Goal: Task Accomplishment & Management: Complete application form

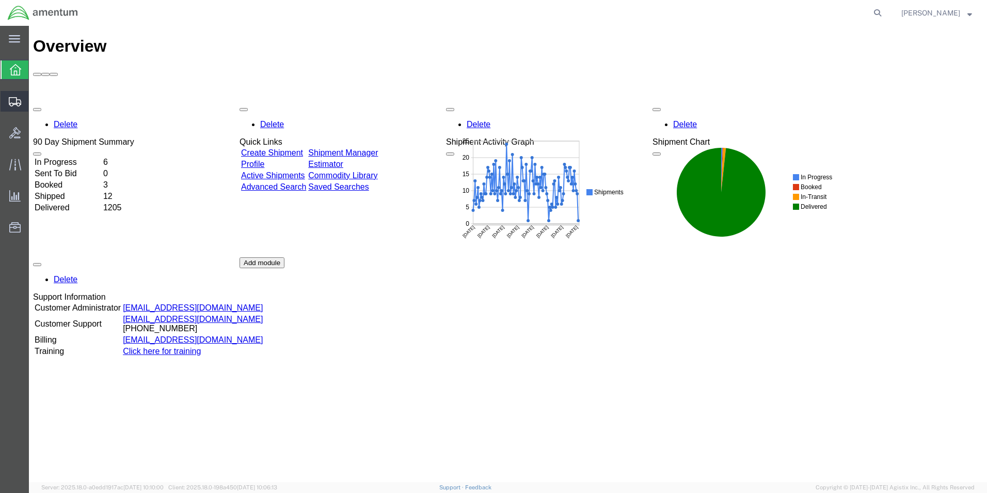
click at [0, 0] on span "Create Shipment" at bounding box center [0, 0] width 0 height 0
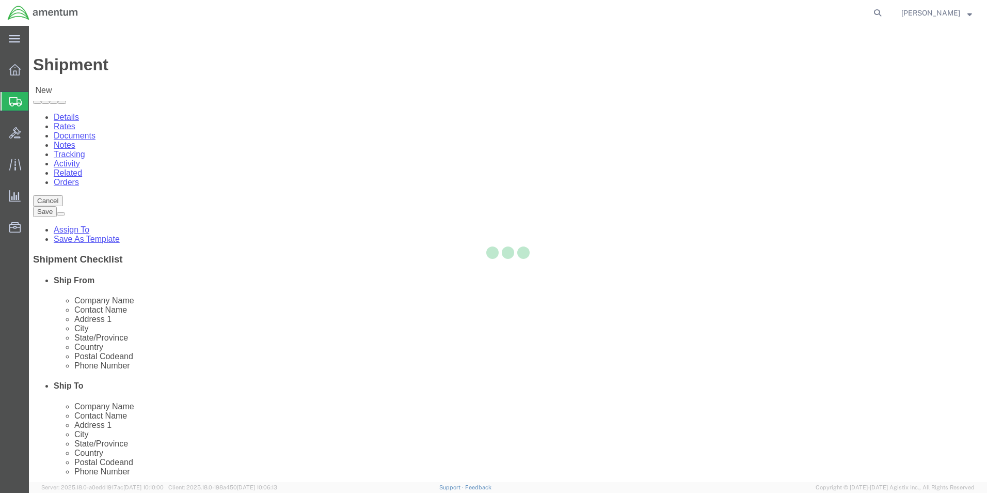
select select
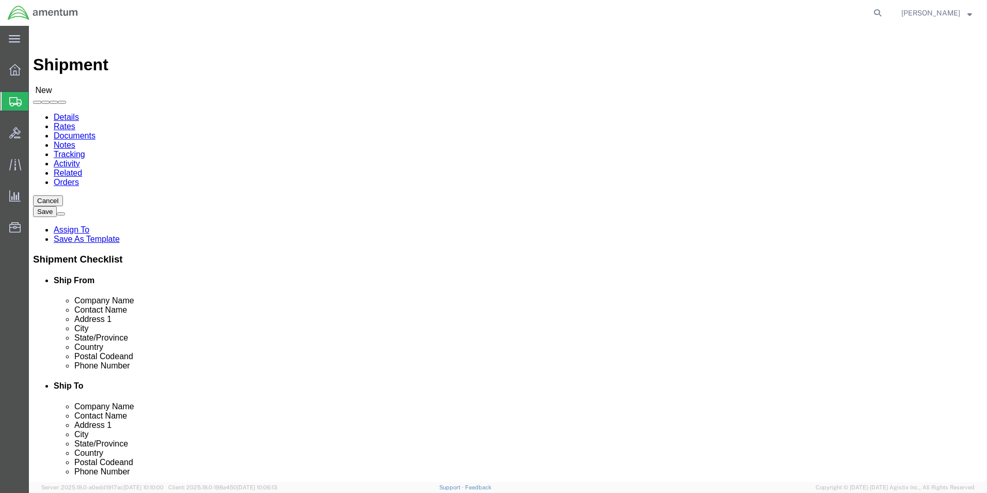
select select "MYPROFILE"
select select "[GEOGRAPHIC_DATA]"
type input "mar"
select select "49936"
select select "[GEOGRAPHIC_DATA]"
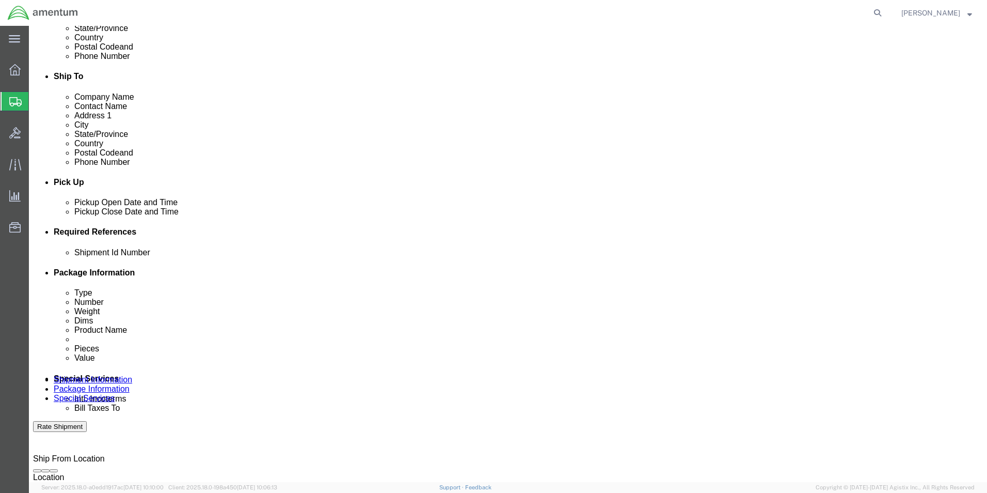
scroll to position [310, 0]
click input "text"
type input "9425"
click button "Add reference"
click select "Select Account Type Activity ID Airline Appointment Number ASN Batch Request # …"
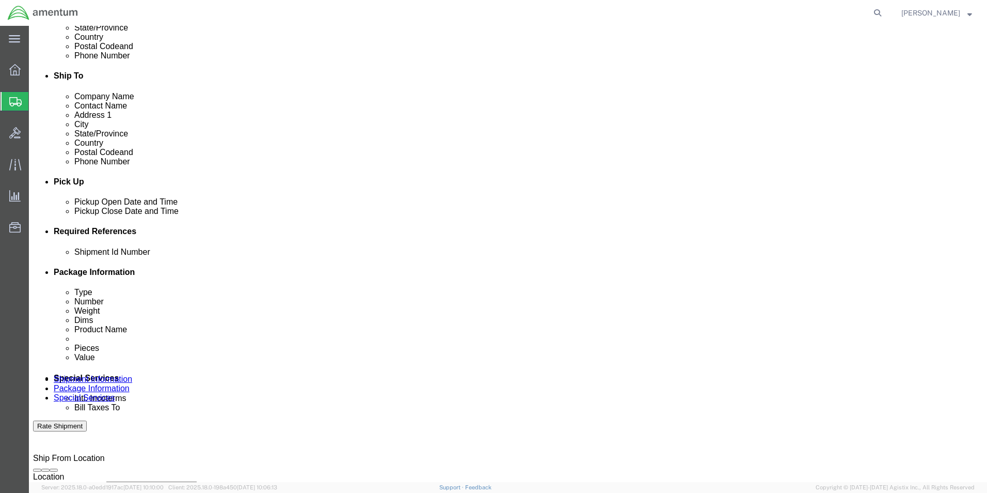
select select "DOCN"
click select "Select Account Type Activity ID Airline Appointment Number ASN Batch Request # …"
type input "CBP"
click button "Add reference"
click select "Select Account Type Activity ID Airline Appointment Number ASN Batch Request # …"
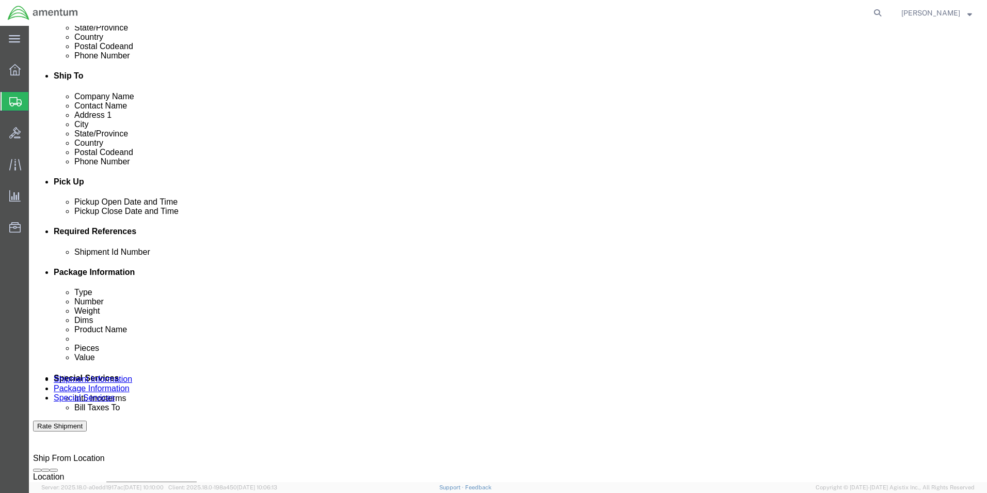
select select "CUSTREF"
click select "Select Account Type Activity ID Airline Appointment Number ASN Batch Request # …"
click input "text"
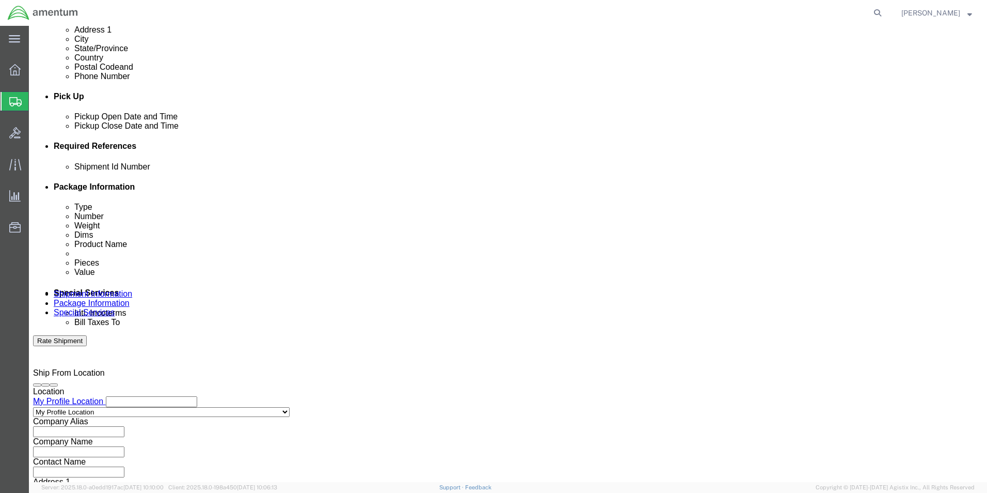
scroll to position [413, 0]
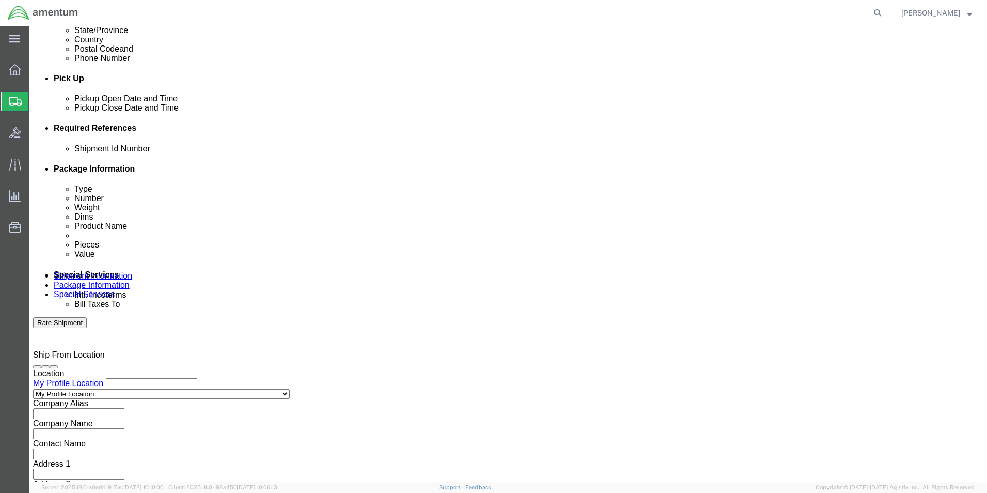
type input "854/793 Books"
click select "Select Air Less than Truckload Multi-Leg Ocean Freight Rail Small Parcel Truckl…"
select select "SMAL"
click select "Select Air Less than Truckload Multi-Leg Ocean Freight Rail Small Parcel Truckl…"
click button "Continue"
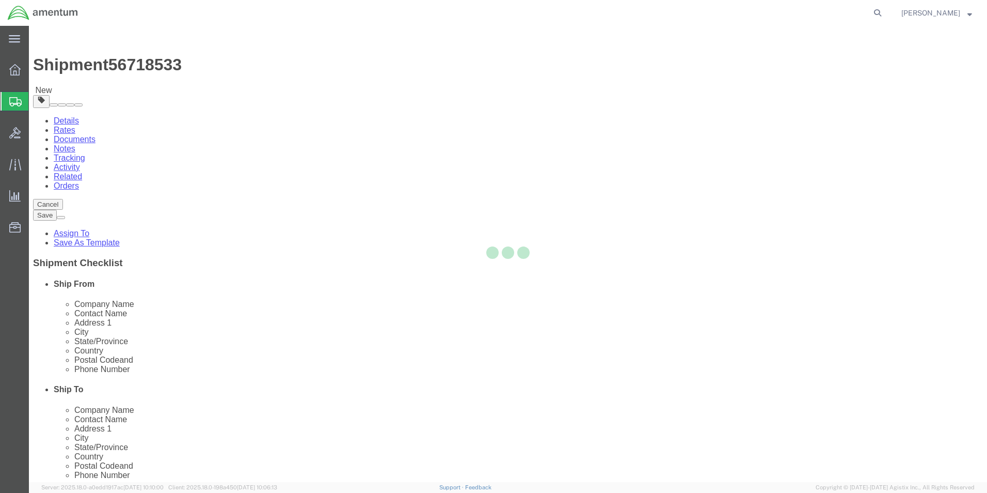
select select "YRPK"
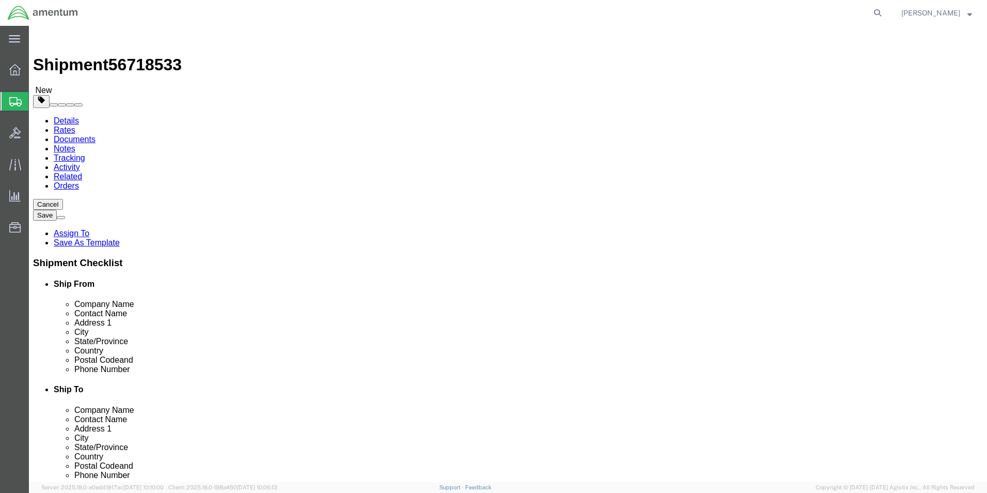
click input "text"
type input "20"
type input "10"
type input "24.80"
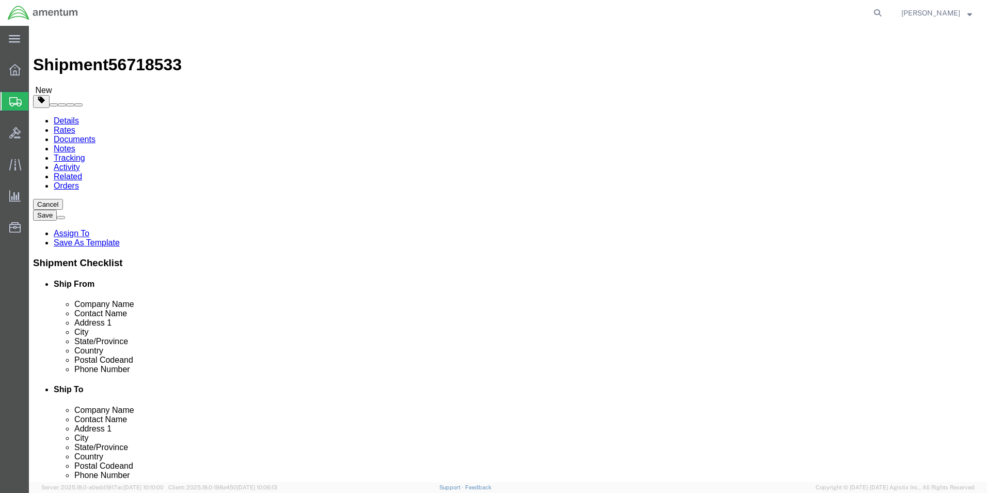
click link "Add Content"
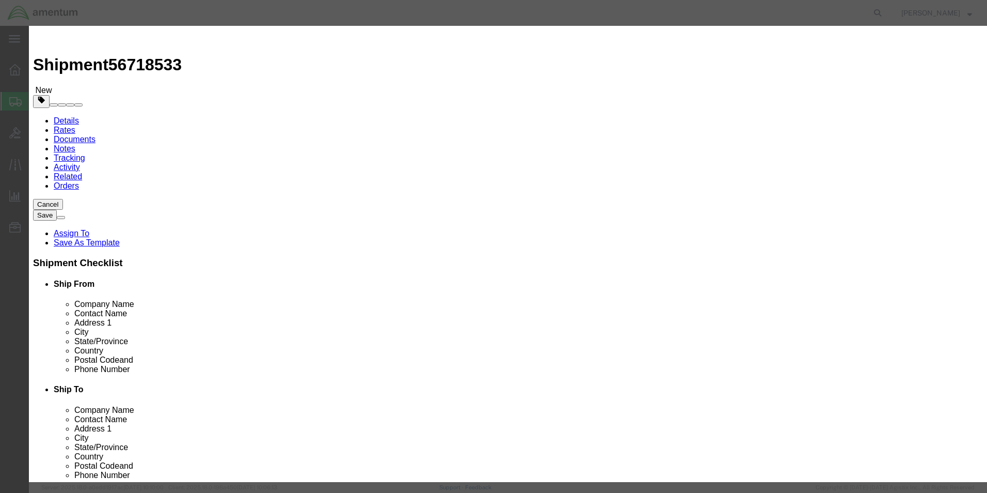
click input "text"
type input "LOG BOOKS"
type input "2.00"
type input "100.00"
click button "Save & Close"
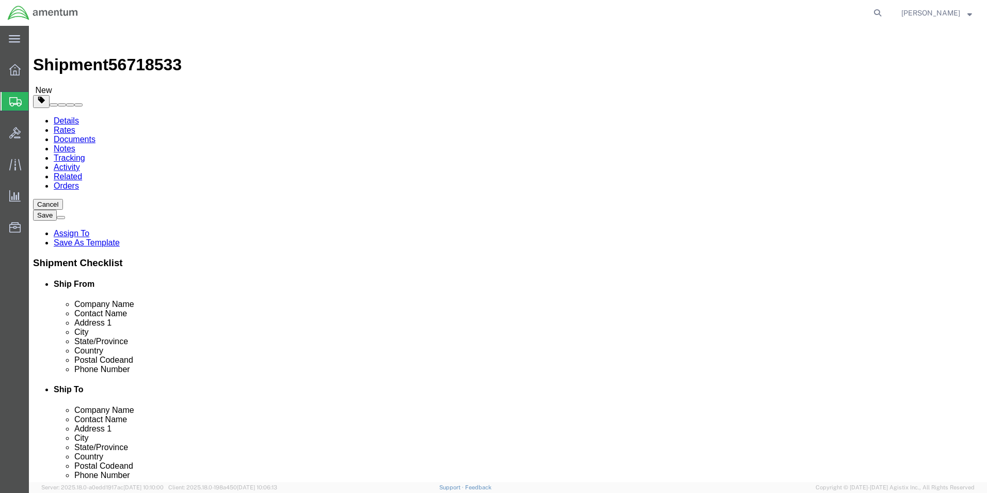
click button "Continue"
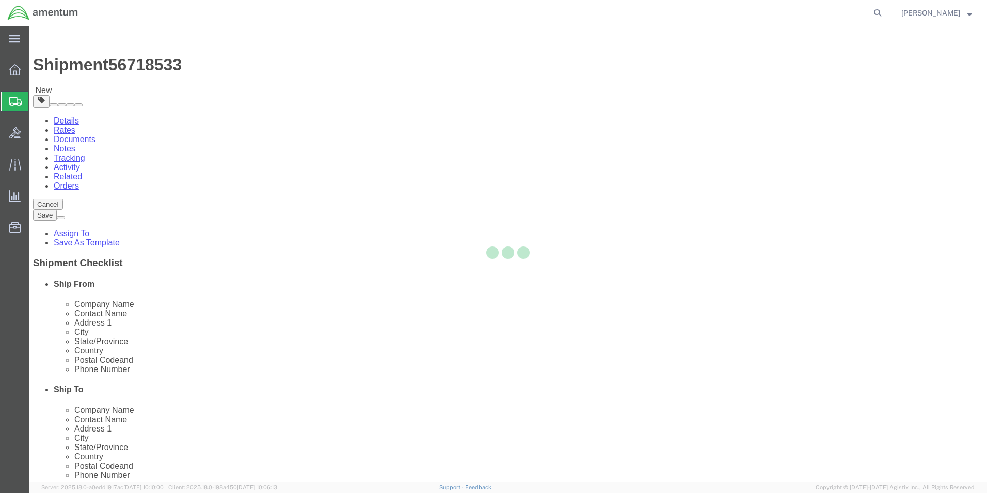
select select
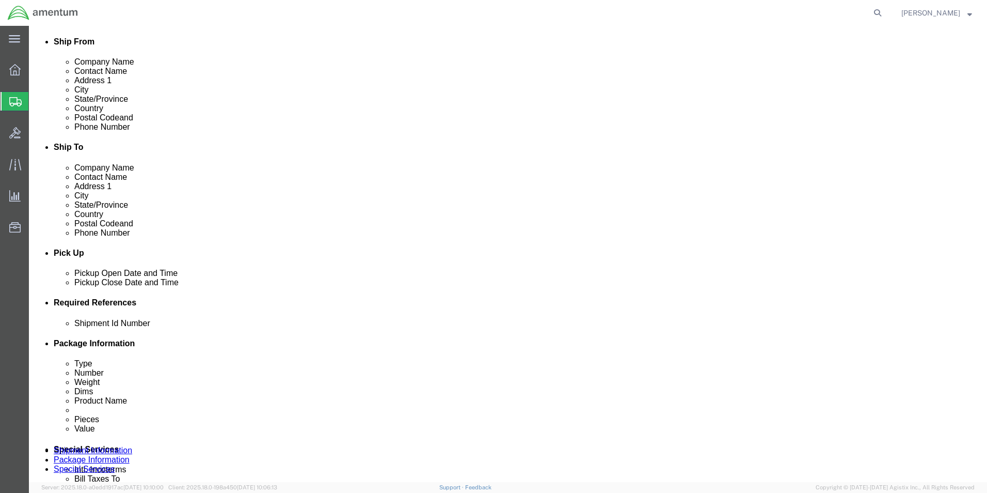
scroll to position [258, 0]
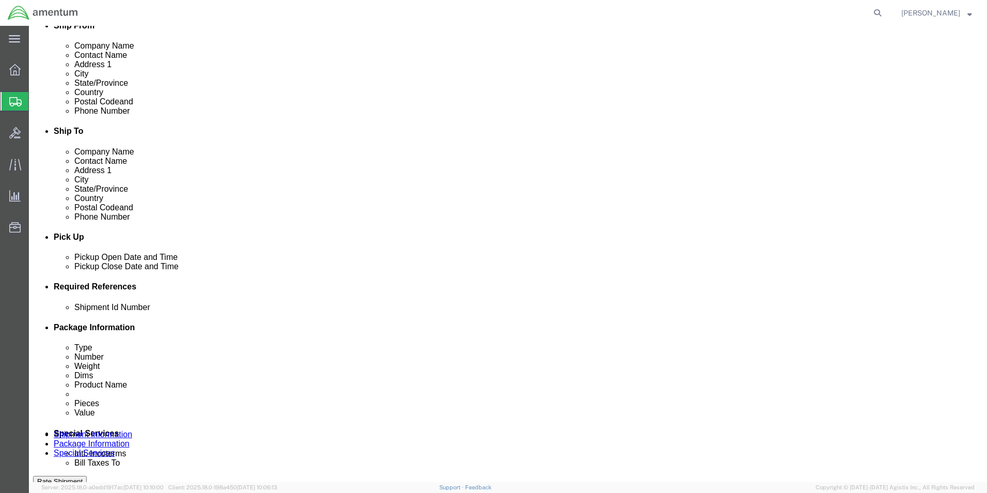
click select "Select Buyer Cost Center Department Operations Number Order Number Sales Person"
select select "COSTCENTER"
click select "Select Buyer Cost Center Department Operations Number Order Number Sales Person"
type input "6118.03.03.2219.000.elp.0000"
click select "Select Recipient Account Sender/Shipper Third Party Account"
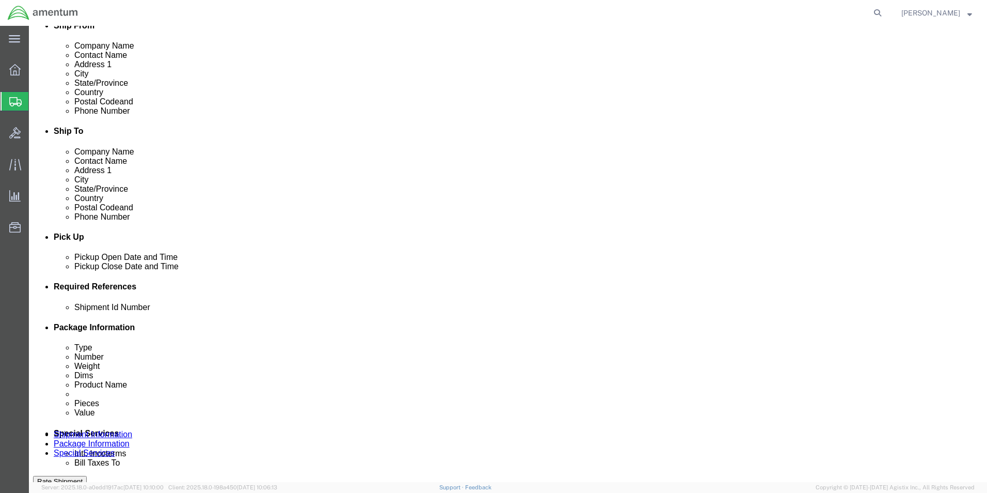
select select "SHIP"
click select "Select Recipient Account Sender/Shipper Third Party Account"
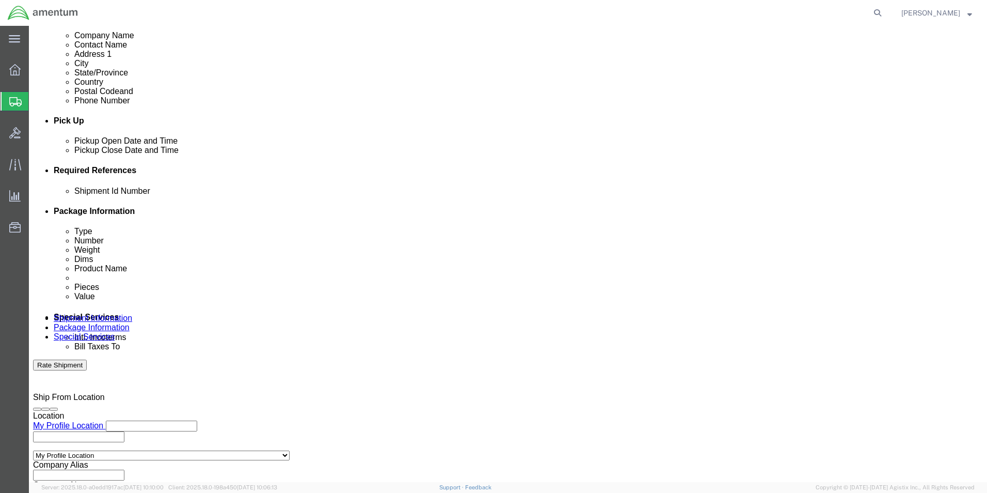
scroll to position [465, 0]
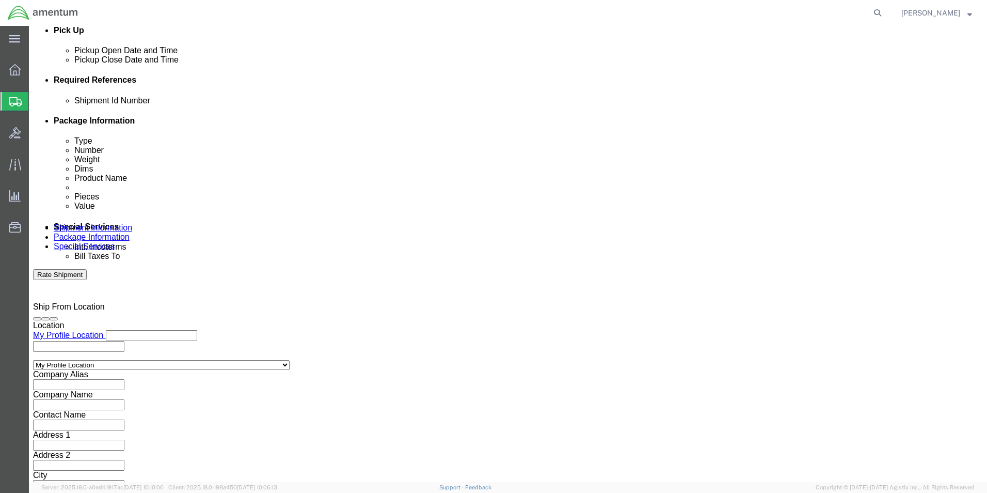
click input "text"
type input "[PERSON_NAME][EMAIL_ADDRESS][PERSON_NAME][DOMAIN_NAME]"
click input "text"
type input "[EMAIL_ADDRESS][PERSON_NAME][DOMAIN_NAME]"
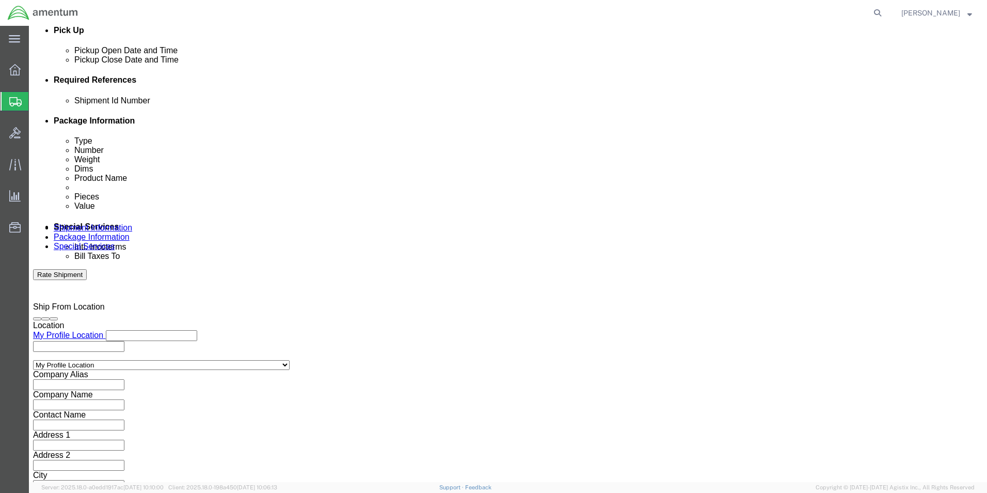
type input "[PERSON_NAME][EMAIL_ADDRESS][PERSON_NAME][DOMAIN_NAME],[DOMAIN_NAME][EMAIL_ADDR…"
click ul "[PERSON_NAME][EMAIL_ADDRESS][PERSON_NAME][DOMAIN_NAME] (new) [EMAIL_ADDRESS][PE…"
type input "[PERSON_NAME][EMAIL_ADDRESS][PERSON_NAME][DOMAIN_NAME]"
type input "[PERSON_NAME][EMAIL_ADDRESS][PERSON_NAME][DOMAIN_NAME],[DOMAIN_NAME][EMAIL_ADDR…"
type input "[PERSON_NAME]."
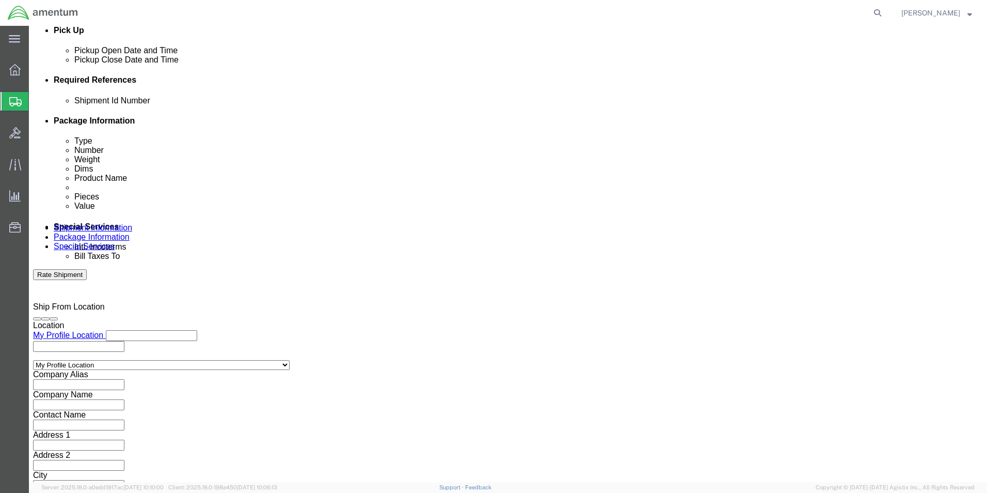
type input "[PERSON_NAME][EMAIL_ADDRESS][PERSON_NAME][DOMAIN_NAME],[DOMAIN_NAME][EMAIL_ADDR…"
click button "Rate Shipment"
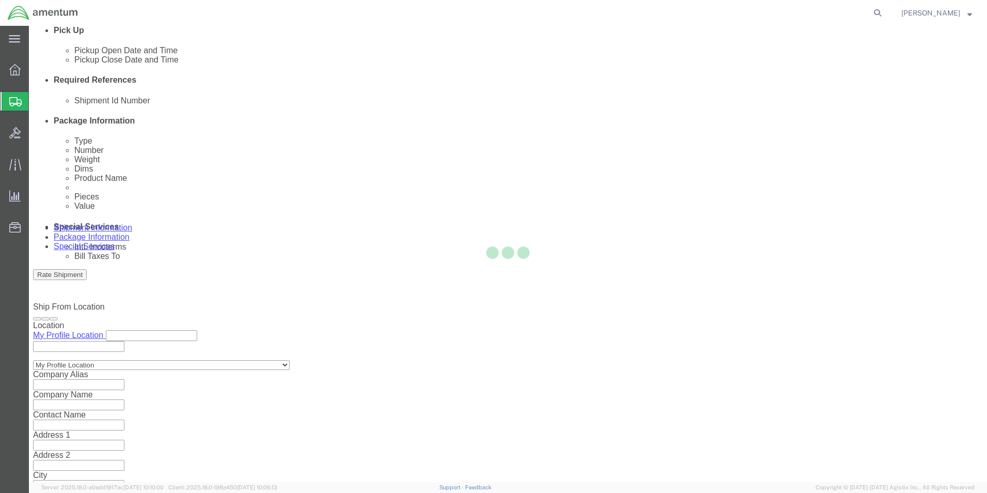
select select "49939"
select select "49936"
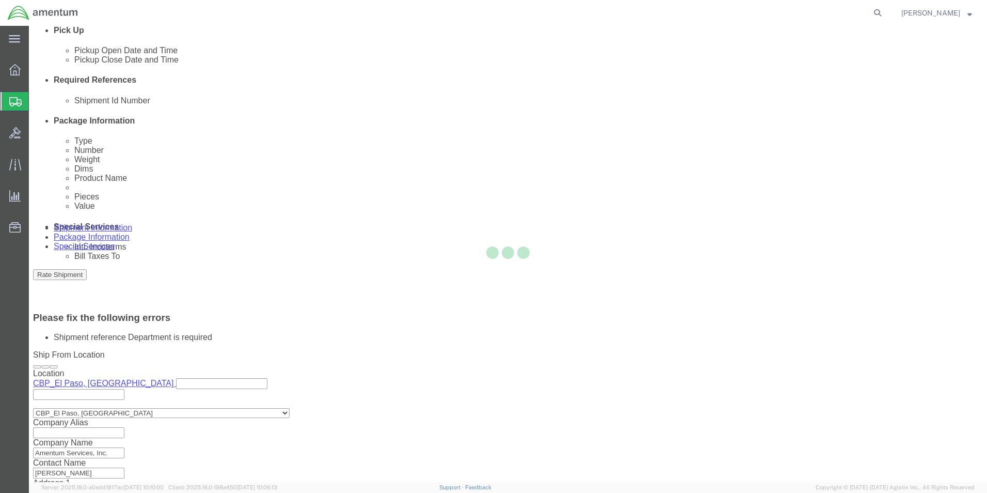
scroll to position [493, 0]
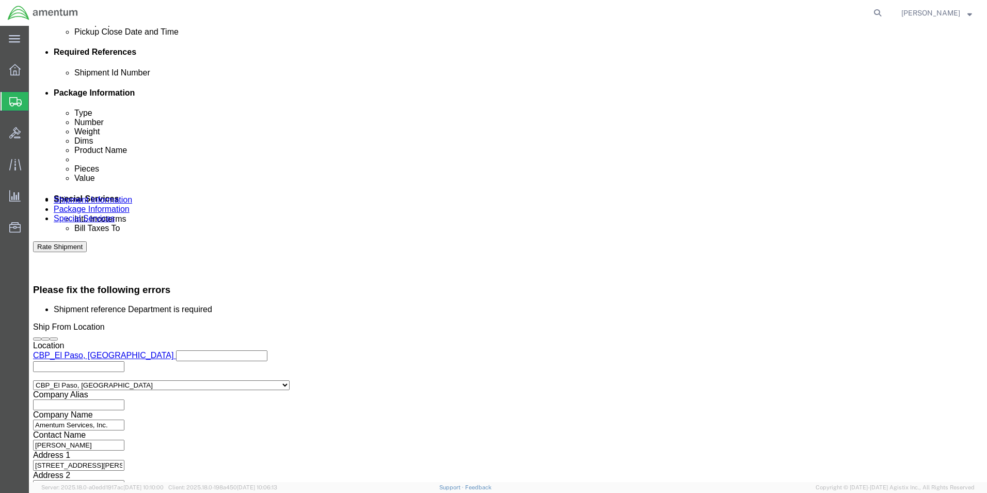
click input "9425"
type input "942025"
click button "Rate Shipment"
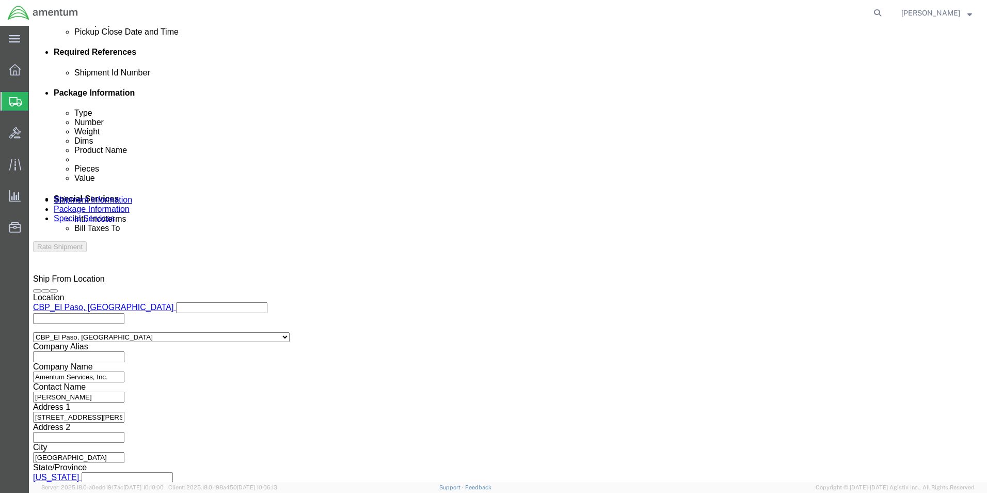
scroll to position [450, 0]
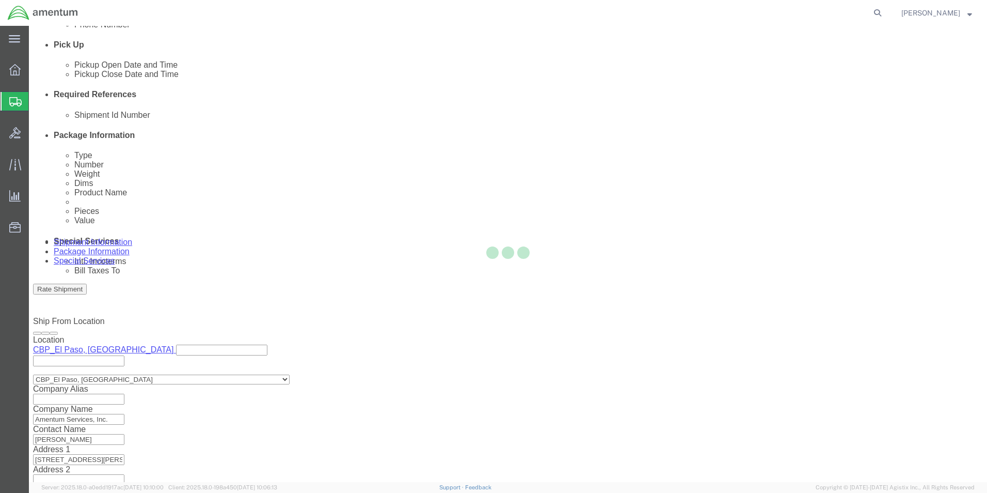
select select "49939"
select select "49936"
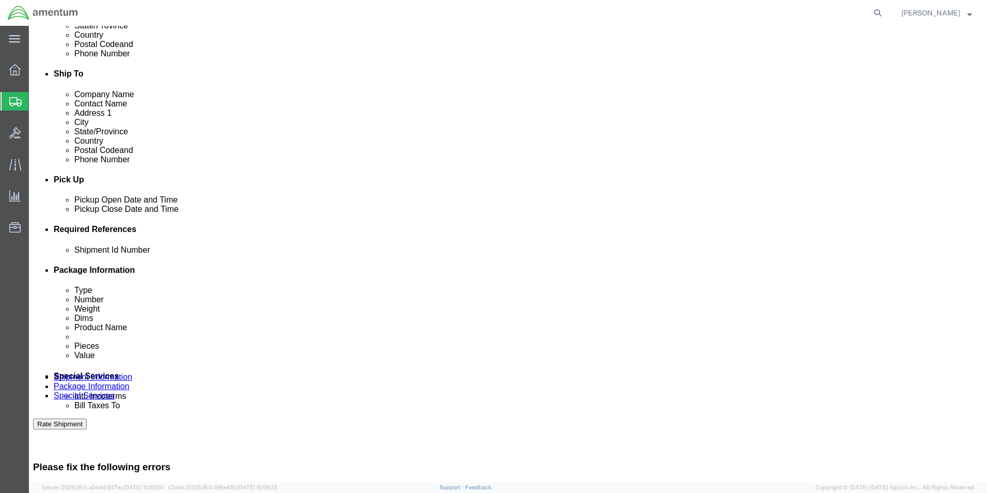
scroll to position [286, 0]
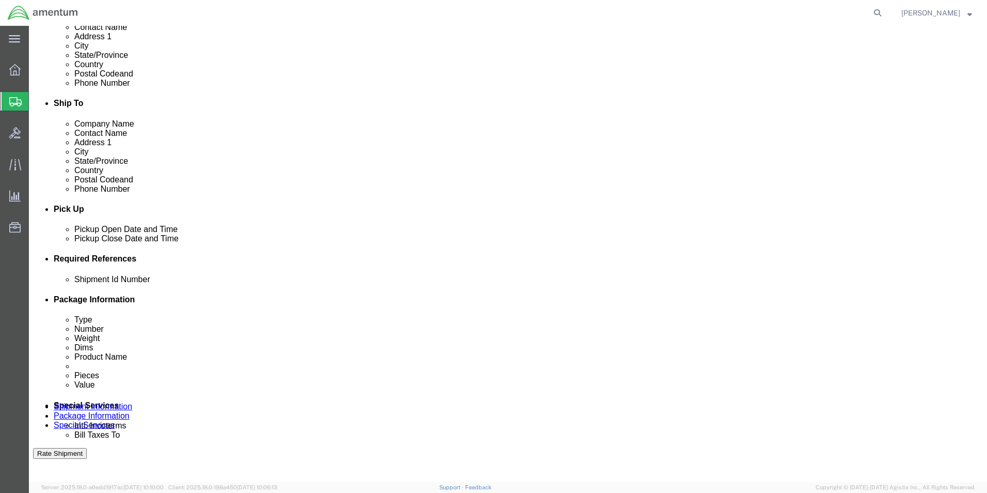
drag, startPoint x: 174, startPoint y: 391, endPoint x: 98, endPoint y: 392, distance: 76.4
click div "Shipment Id Number 942025"
type input "9425"
click button "Rate Shipment"
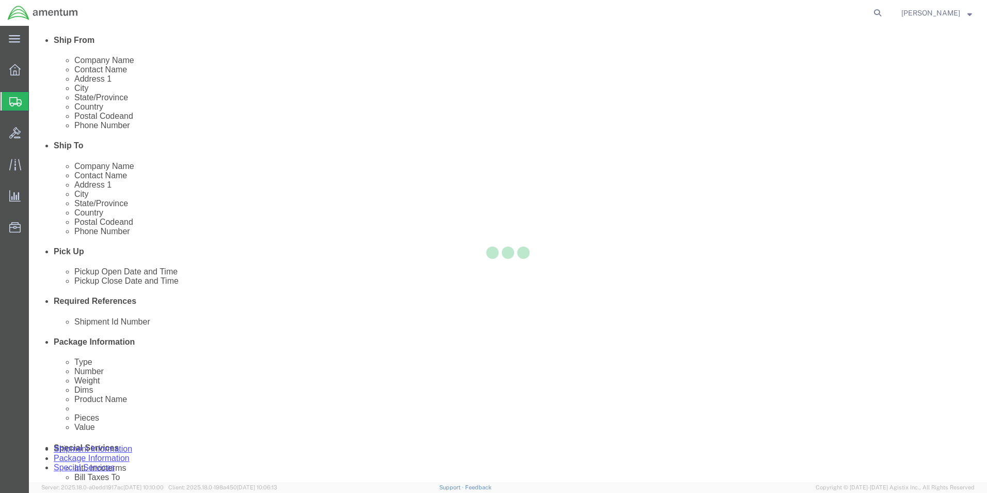
select select "49939"
select select "49936"
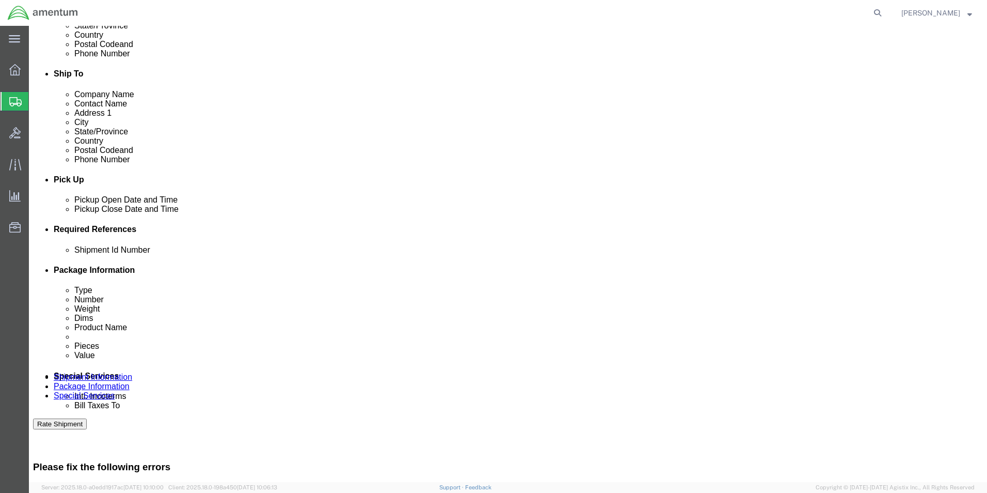
scroll to position [347, 0]
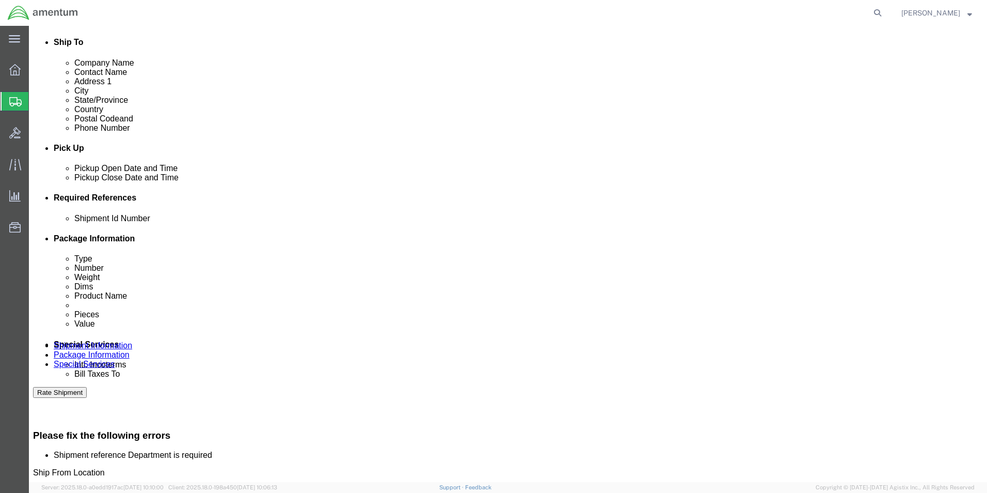
click div "Department"
click input "text"
type input "CBP"
click icon "button"
click button "Rate Shipment"
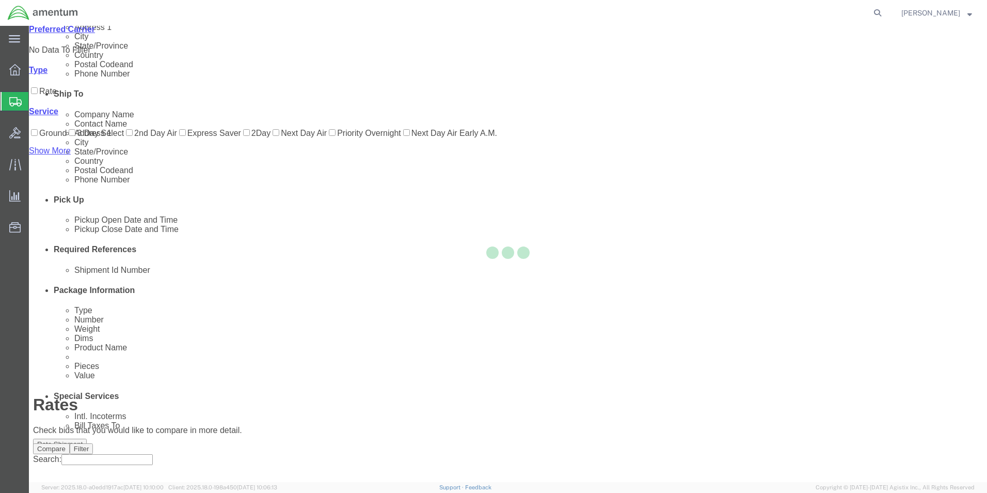
scroll to position [0, 0]
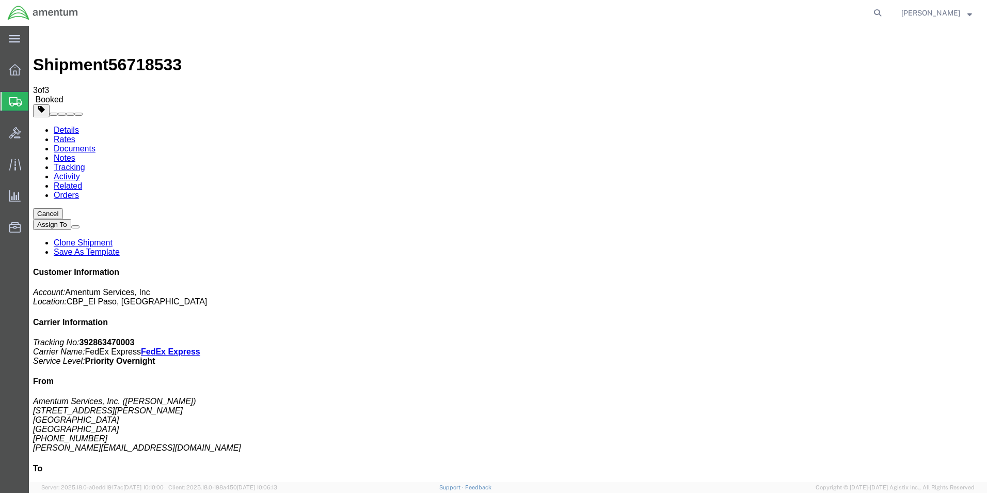
click at [972, 14] on strong "button" at bounding box center [970, 13] width 5 height 4
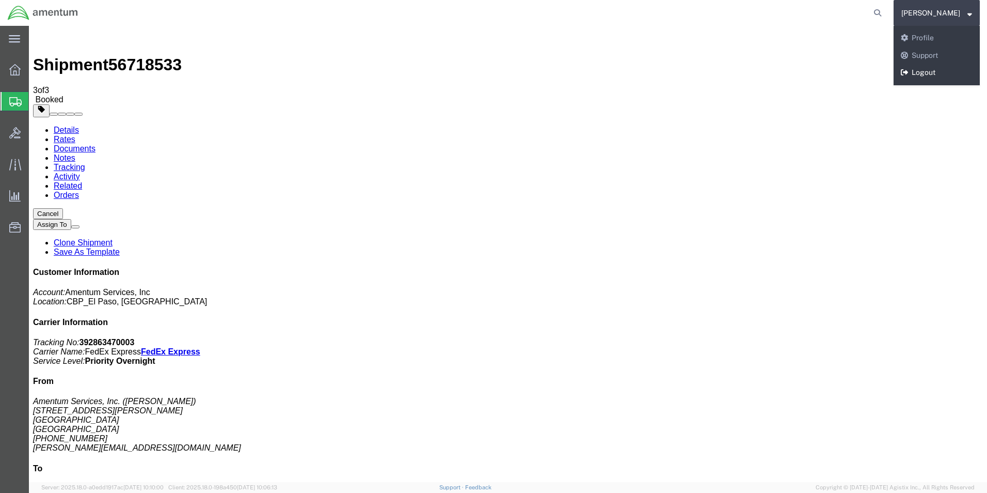
click at [895, 70] on link "Logout" at bounding box center [937, 73] width 86 height 18
